Goal: Book appointment/travel/reservation

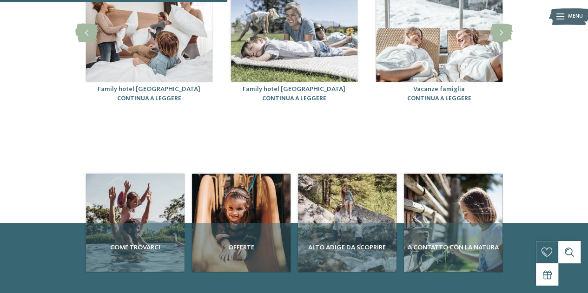
scroll to position [232, 0]
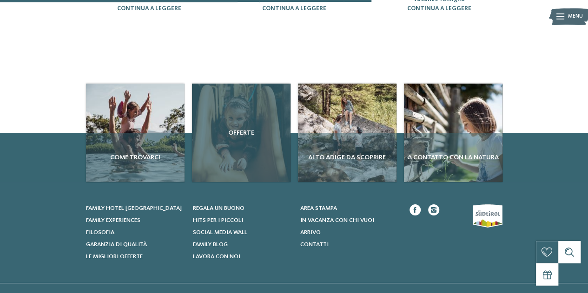
click at [241, 128] on span "Offerte" at bounding box center [241, 132] width 91 height 9
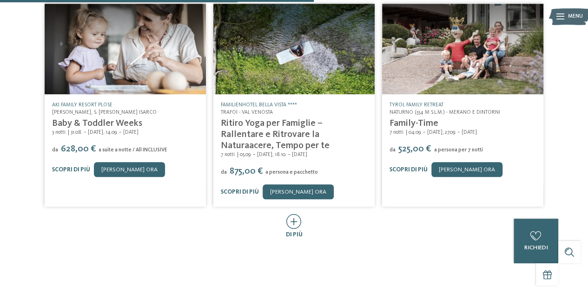
scroll to position [511, 0]
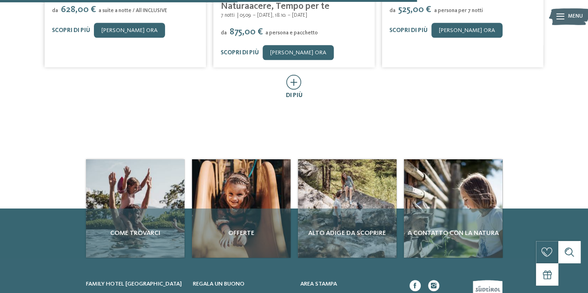
click at [298, 75] on icon at bounding box center [293, 82] width 15 height 15
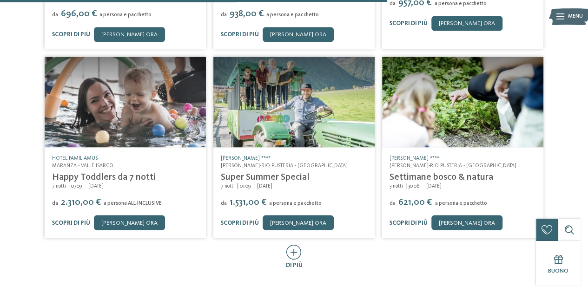
scroll to position [744, 0]
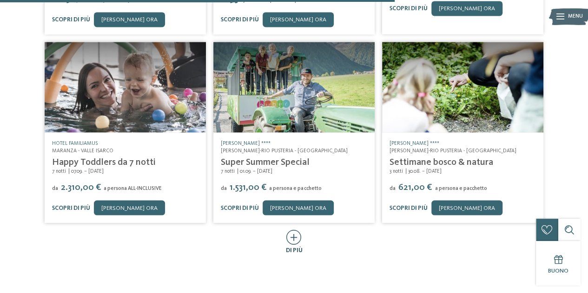
click at [299, 234] on icon at bounding box center [293, 237] width 15 height 15
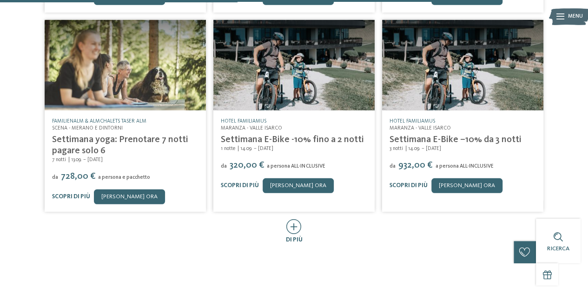
scroll to position [1209, 0]
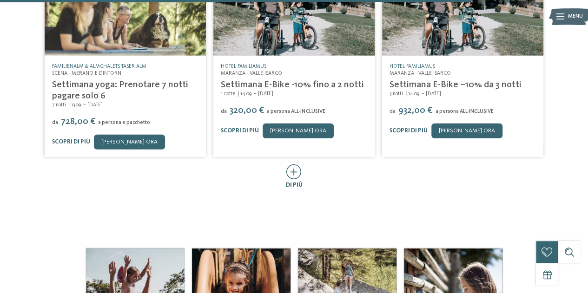
click at [299, 165] on icon at bounding box center [293, 172] width 15 height 15
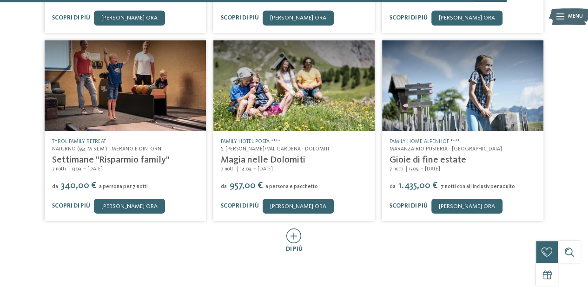
scroll to position [1627, 0]
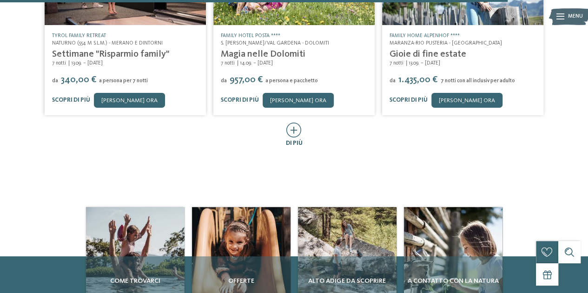
click at [287, 128] on div at bounding box center [293, 131] width 15 height 16
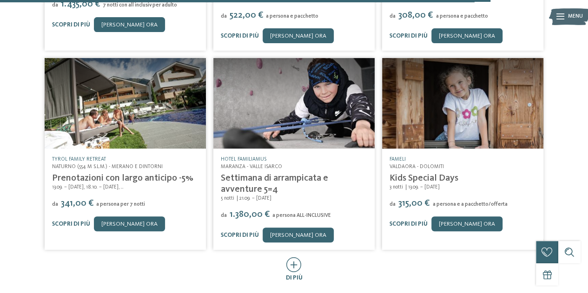
scroll to position [1906, 0]
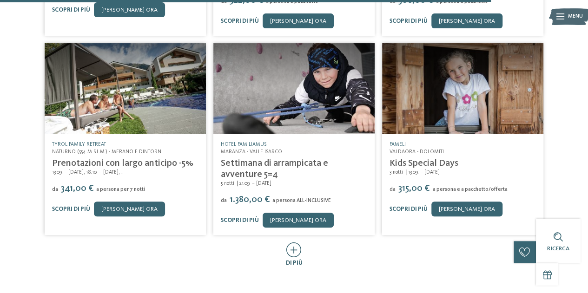
click at [290, 243] on icon at bounding box center [293, 250] width 15 height 15
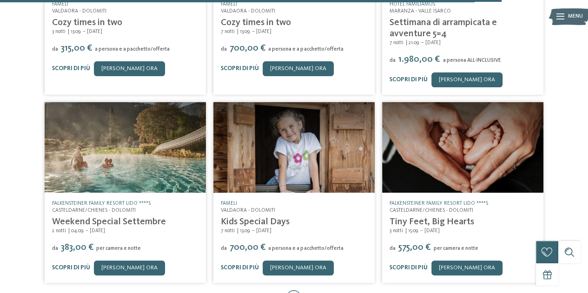
scroll to position [2278, 0]
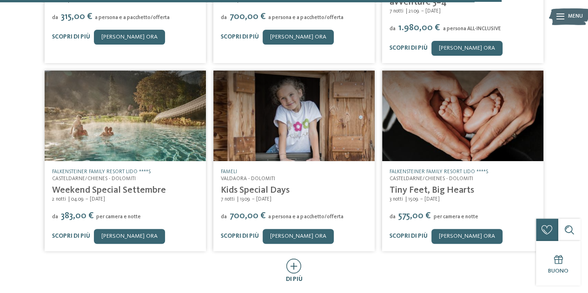
click at [296, 261] on icon at bounding box center [293, 266] width 15 height 15
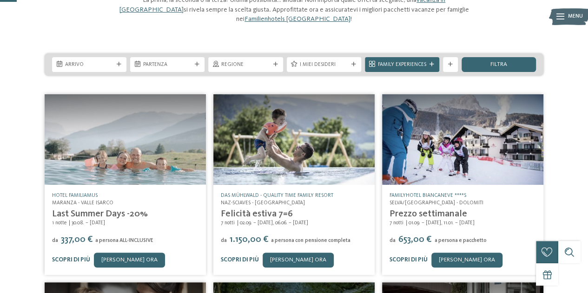
scroll to position [0, 0]
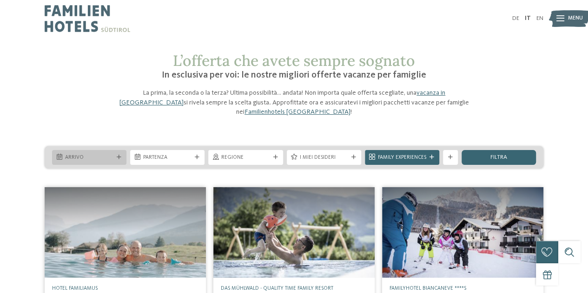
click at [118, 155] on icon at bounding box center [119, 157] width 5 height 5
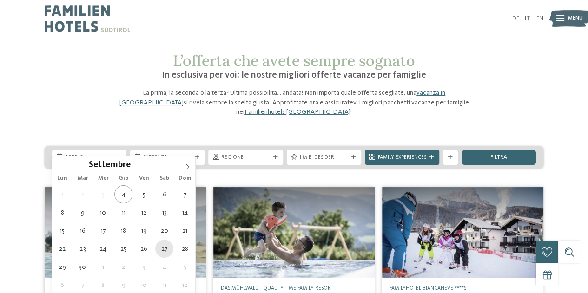
type div "[DATE]"
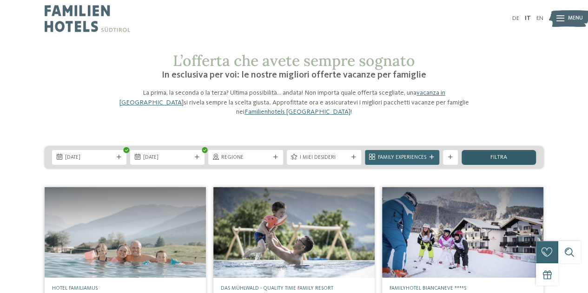
click at [470, 150] on div "filtra" at bounding box center [499, 157] width 74 height 15
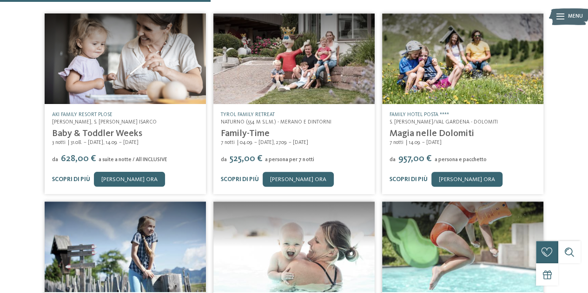
scroll to position [307, 0]
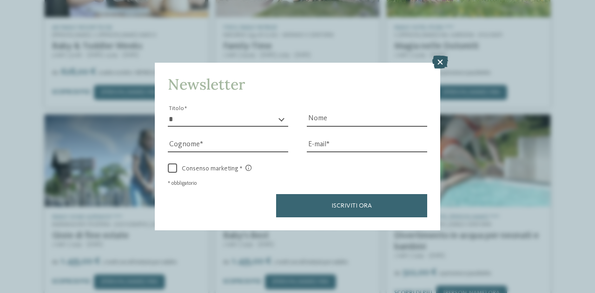
click at [439, 63] on icon at bounding box center [440, 62] width 16 height 13
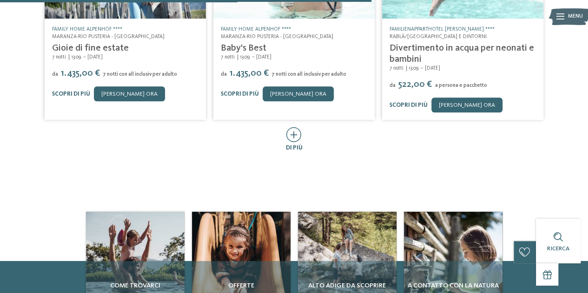
scroll to position [493, 0]
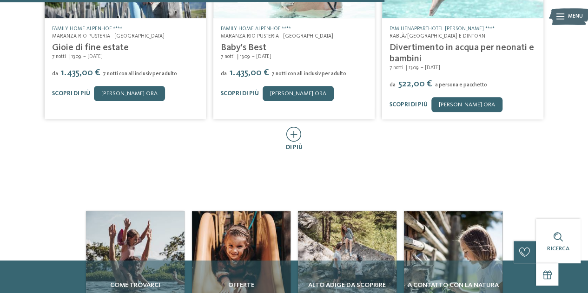
click at [291, 127] on icon at bounding box center [293, 134] width 15 height 15
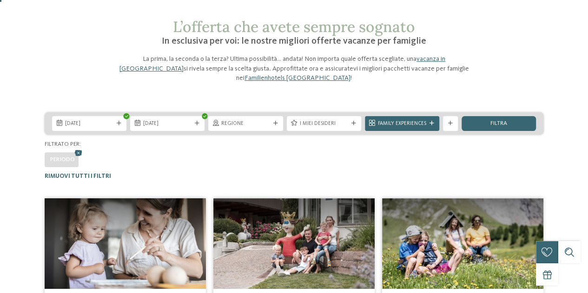
scroll to position [0, 0]
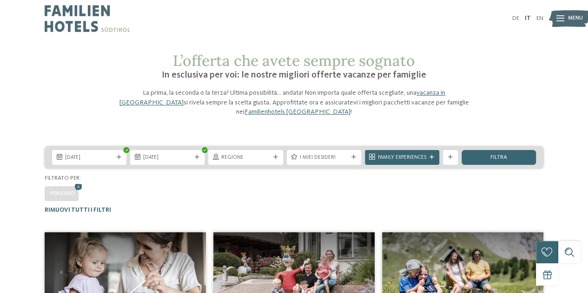
click at [85, 20] on img at bounding box center [88, 18] width 86 height 37
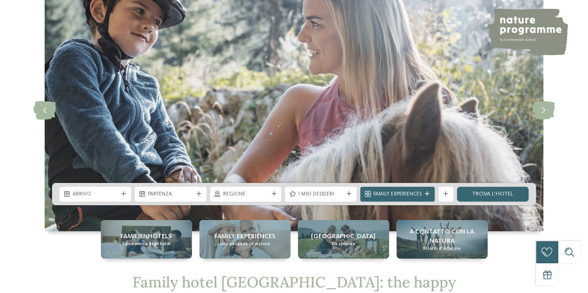
scroll to position [93, 0]
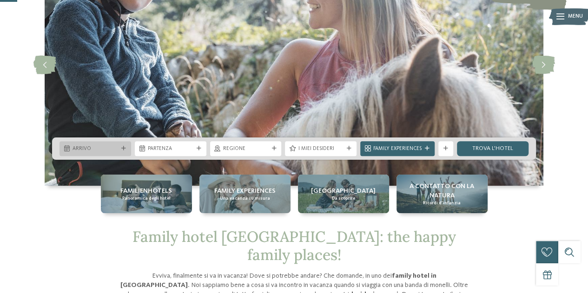
click at [96, 148] on span "Arrivo" at bounding box center [96, 149] width 46 height 7
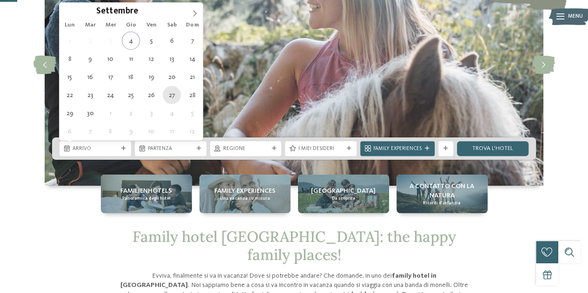
type div "[DATE]"
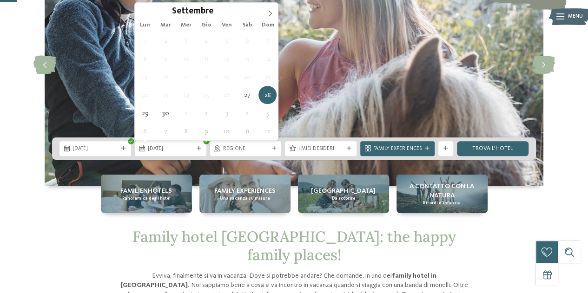
type div "[DATE]"
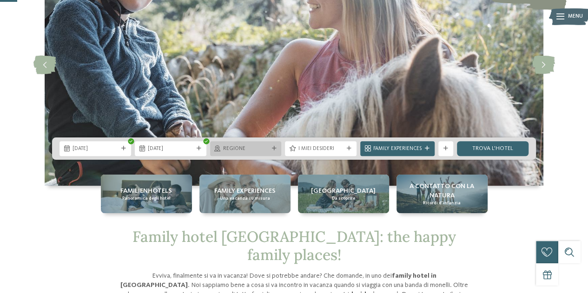
click at [259, 146] on span "Regione" at bounding box center [246, 149] width 46 height 7
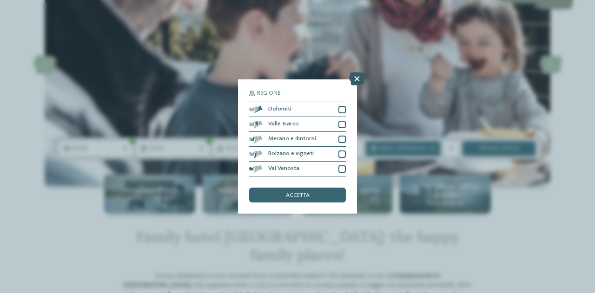
click at [355, 78] on icon at bounding box center [357, 79] width 16 height 13
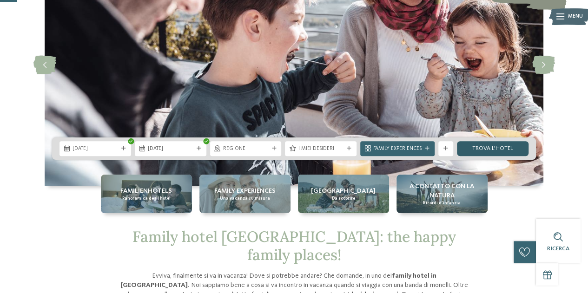
click at [479, 145] on link "trova l’hotel" at bounding box center [493, 148] width 72 height 15
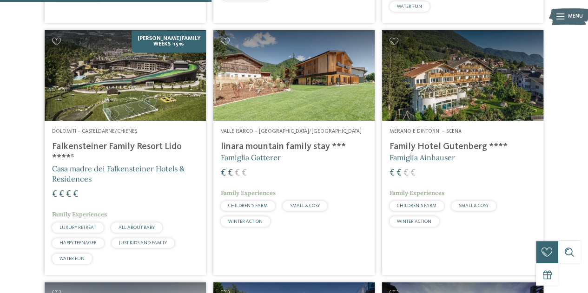
scroll to position [744, 0]
